Goal: Check status: Check status

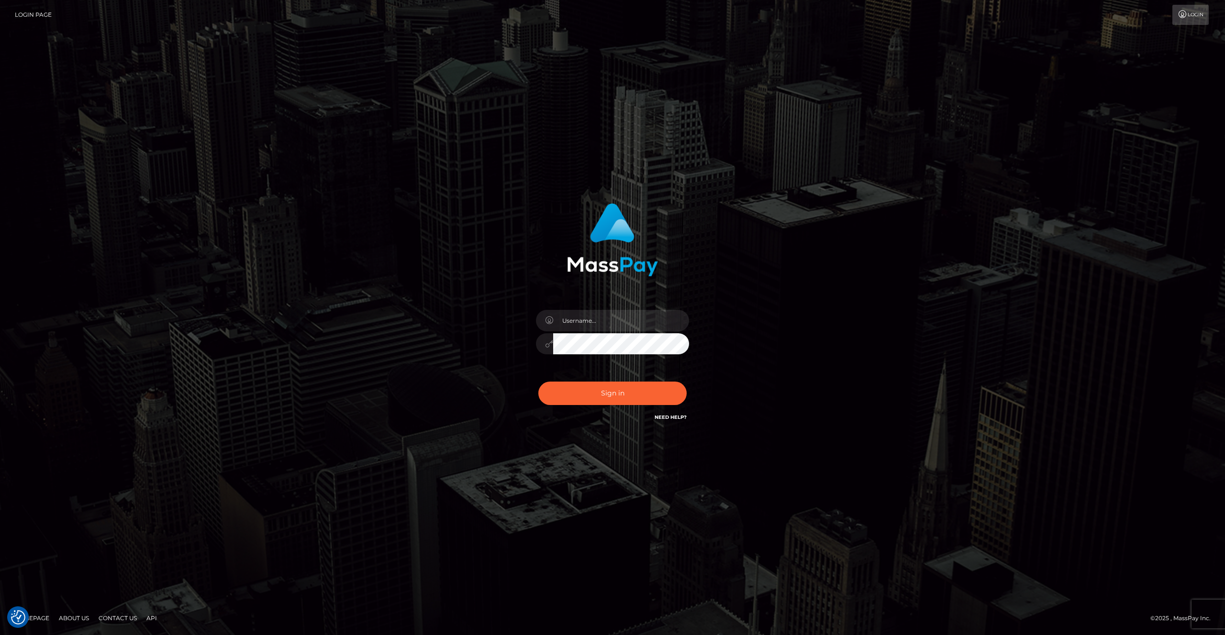
type input "rakshit.throne"
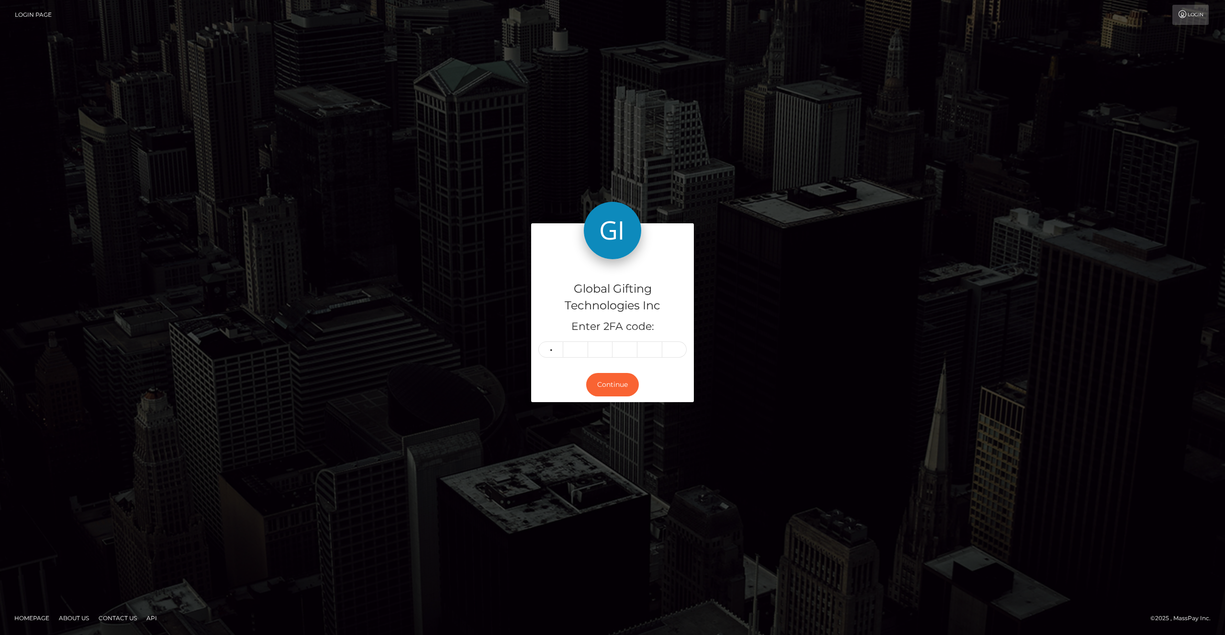
type input "7"
type input "4"
type input "3"
type input "8"
type input "4"
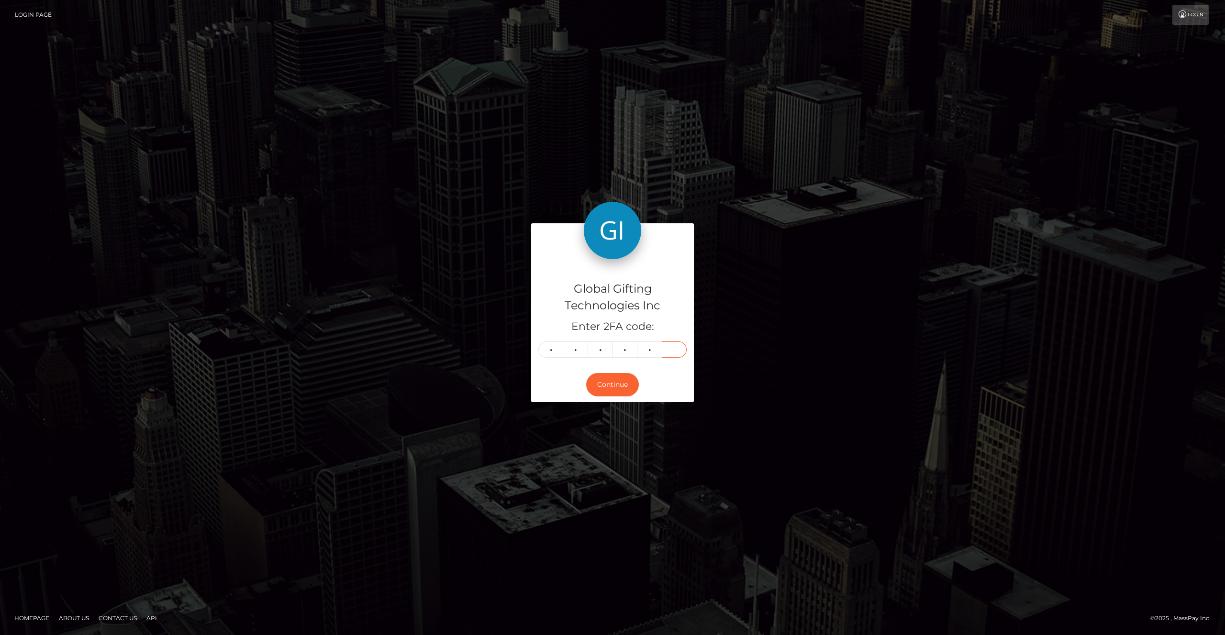
type input "4"
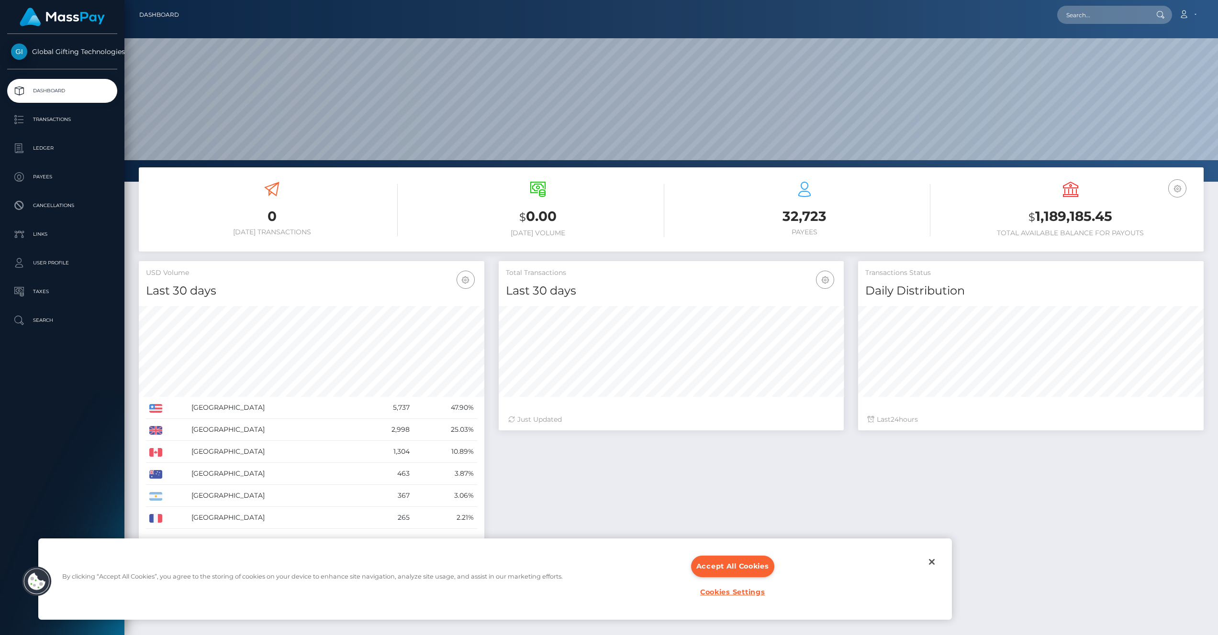
scroll to position [169, 345]
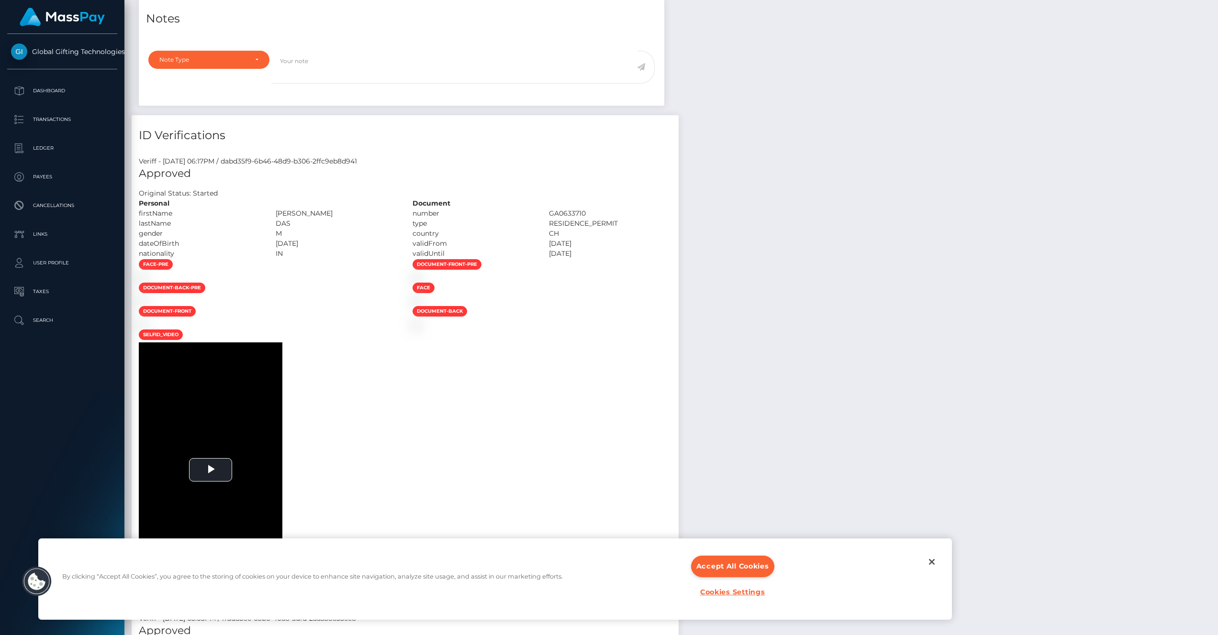
scroll to position [115, 345]
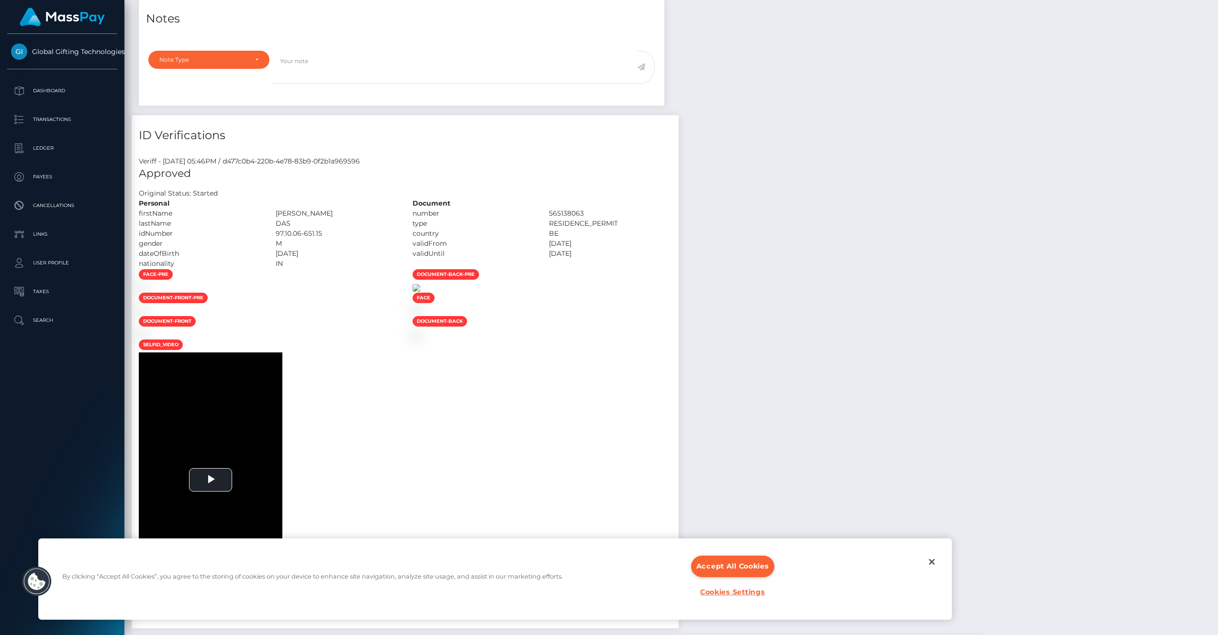
scroll to position [115, 345]
